Goal: Task Accomplishment & Management: Complete application form

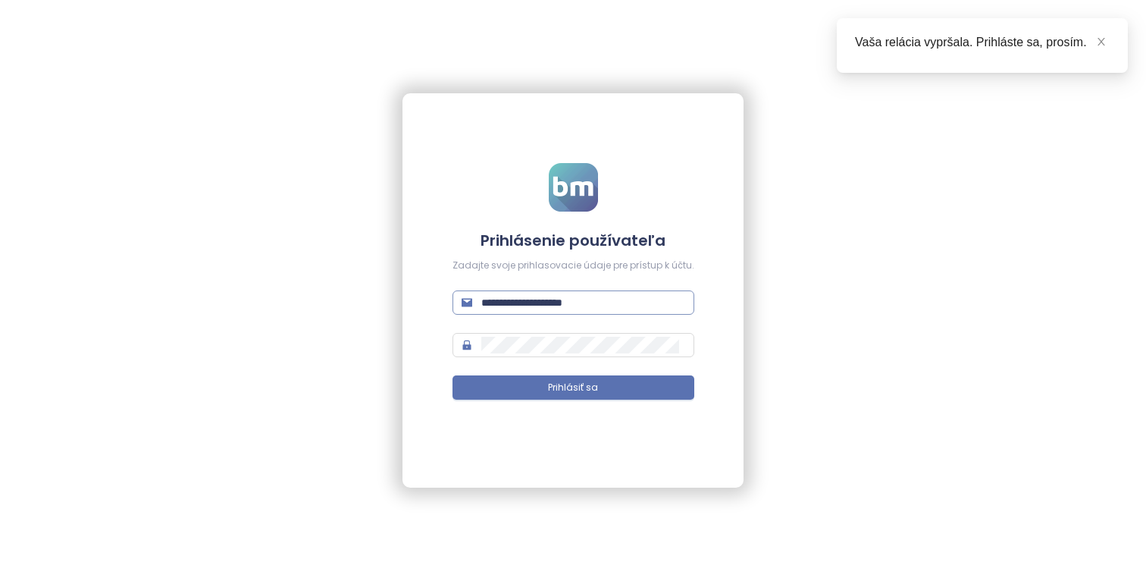
click at [611, 300] on input "**********" at bounding box center [583, 302] width 204 height 17
paste input "text"
type input "**********"
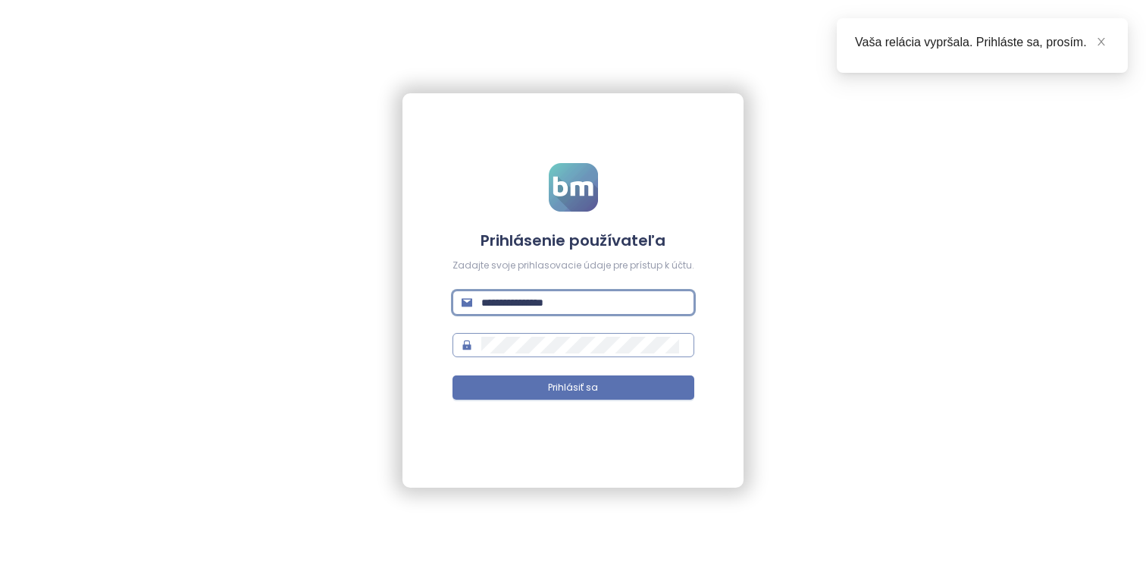
click at [559, 336] on span at bounding box center [574, 345] width 242 height 24
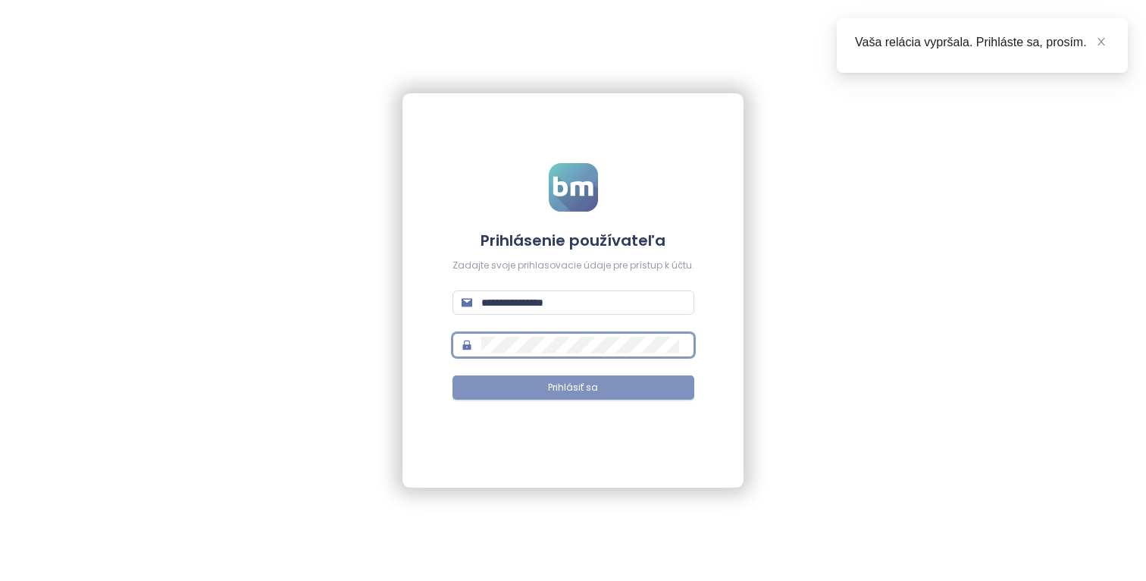
click at [606, 385] on button "Prihlásiť sa" at bounding box center [574, 387] width 242 height 24
click at [568, 390] on span "Prihlásiť sa" at bounding box center [573, 388] width 50 height 14
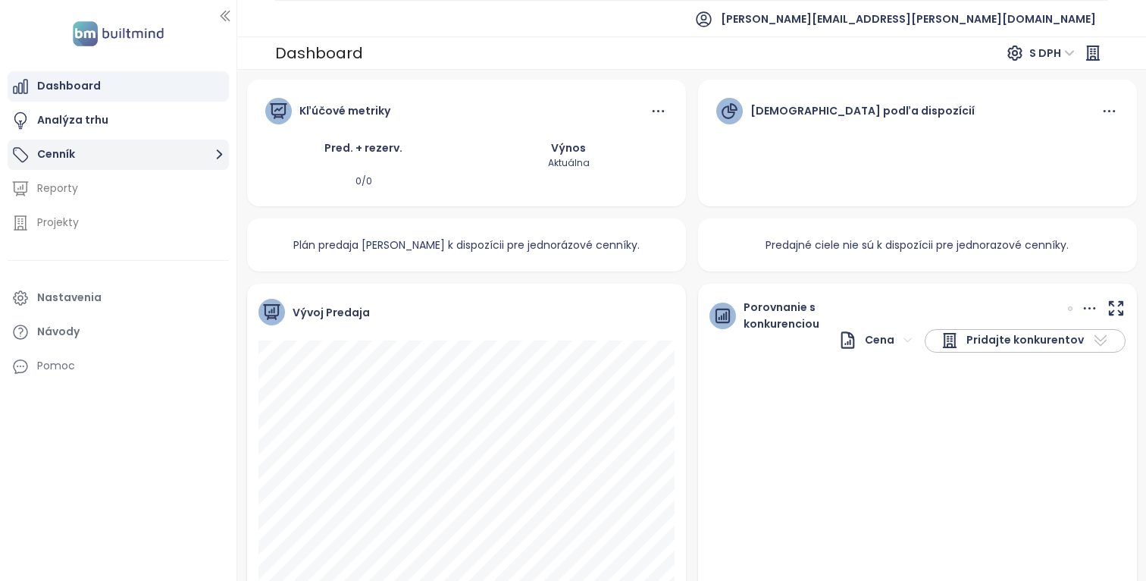
click at [164, 152] on button "Cenník" at bounding box center [118, 154] width 221 height 30
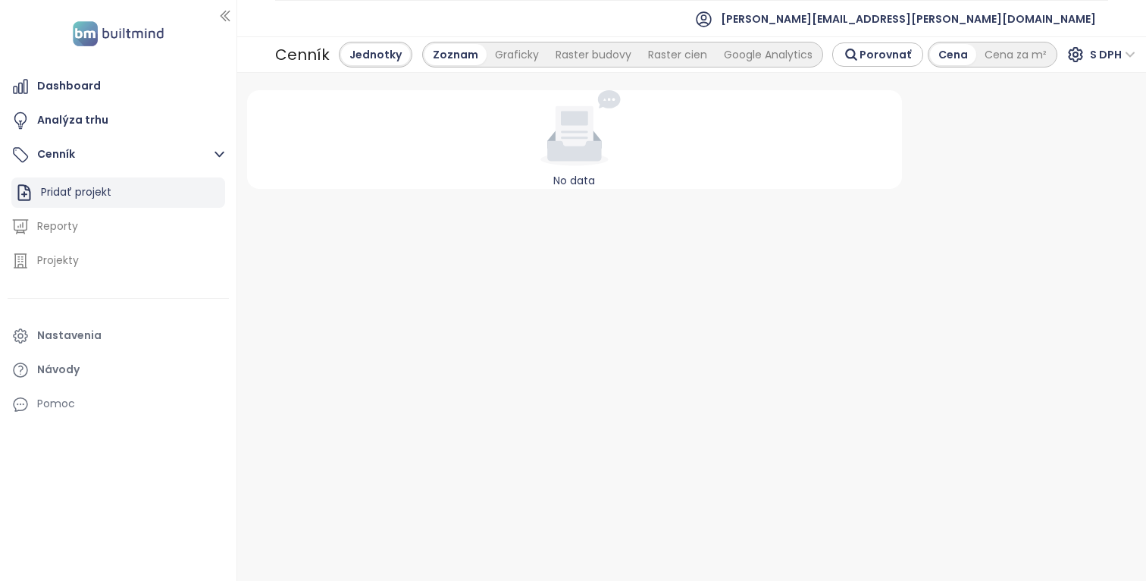
click at [140, 186] on div "Pridať projekt" at bounding box center [118, 192] width 214 height 30
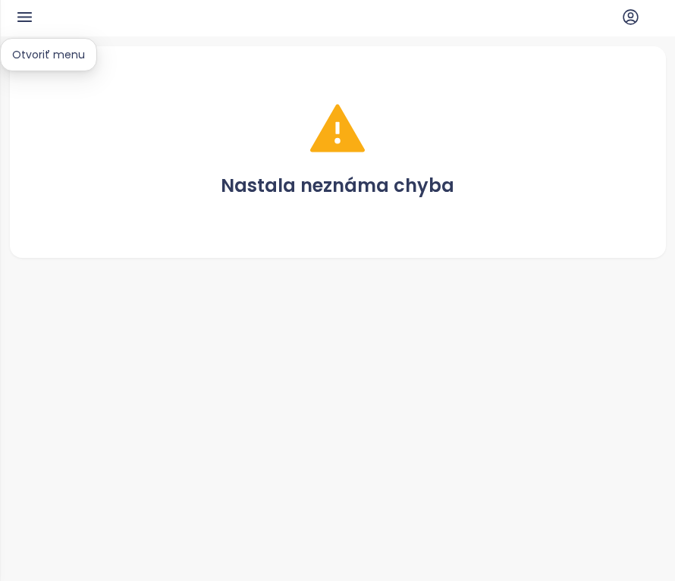
click at [30, 11] on icon "button" at bounding box center [24, 17] width 19 height 19
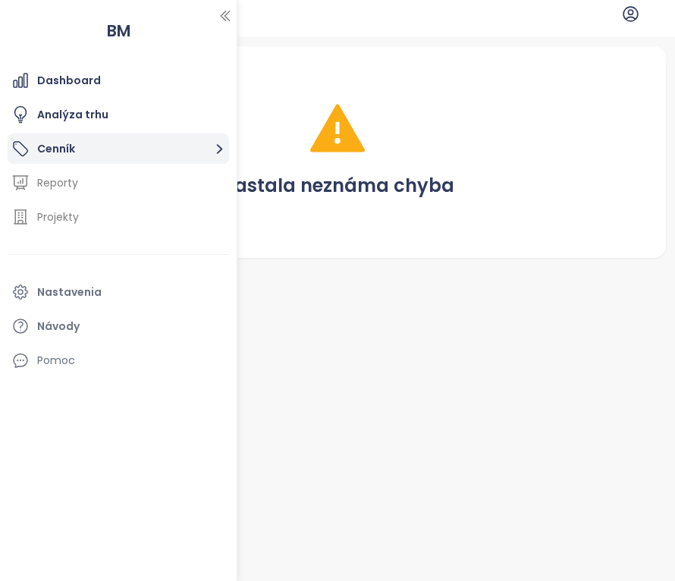
click at [124, 158] on button "Cenník" at bounding box center [118, 148] width 221 height 30
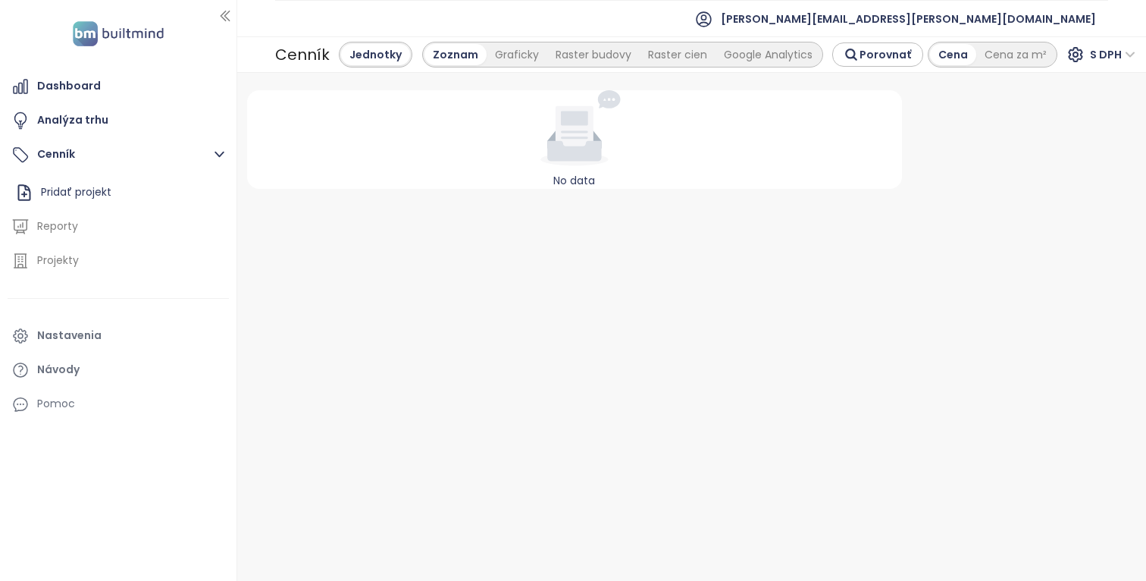
click at [864, 328] on div "No data" at bounding box center [575, 327] width 668 height 489
click at [1029, 227] on div at bounding box center [1019, 327] width 211 height 489
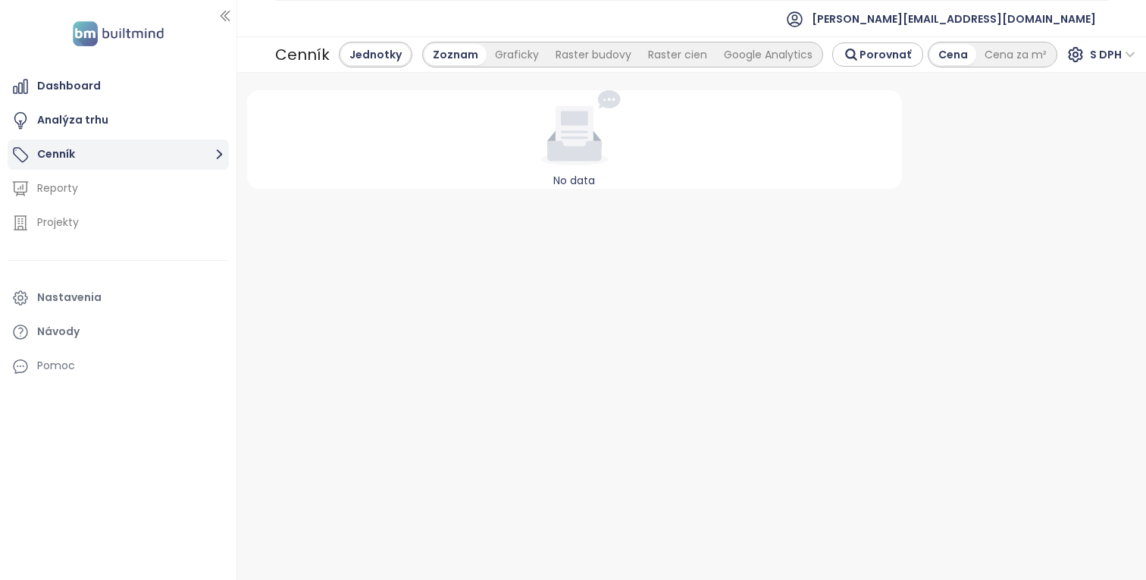
click at [152, 162] on button "Cenník" at bounding box center [118, 154] width 221 height 30
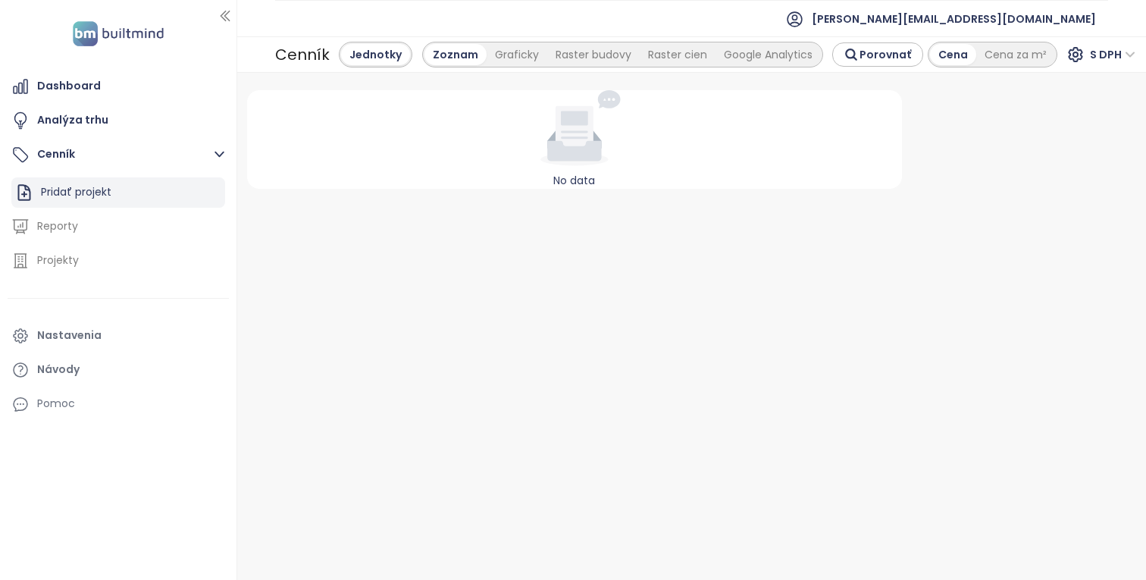
click at [138, 190] on div "Pridať projekt" at bounding box center [118, 192] width 214 height 30
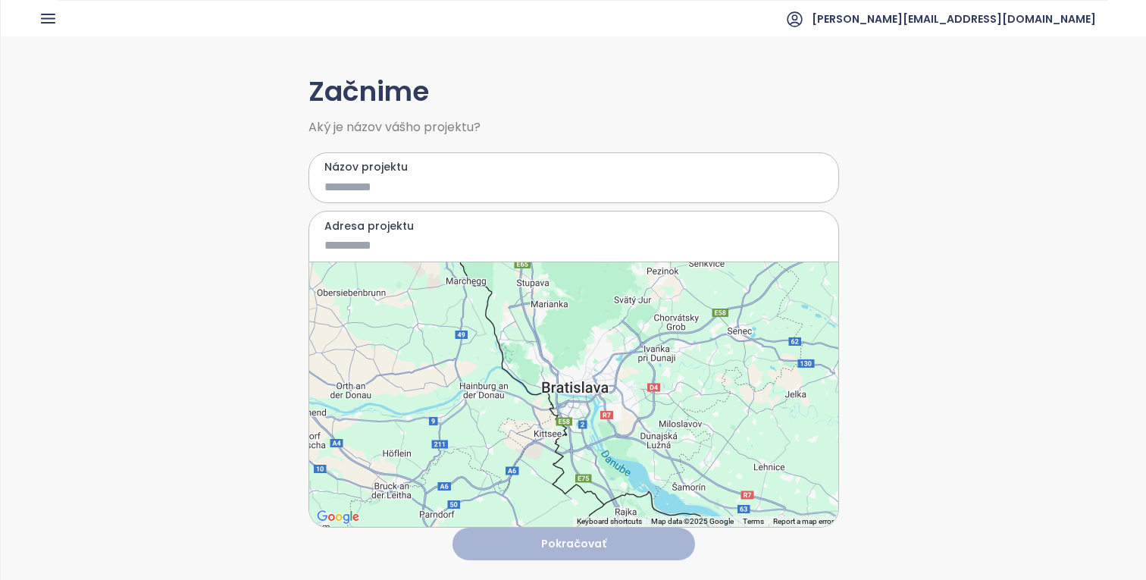
click at [931, 312] on div "Začnime Aký je názov vášho projektu? Názov projektu Adresa projektu ← Move left…" at bounding box center [573, 307] width 1145 height 542
